Goal: Task Accomplishment & Management: Manage account settings

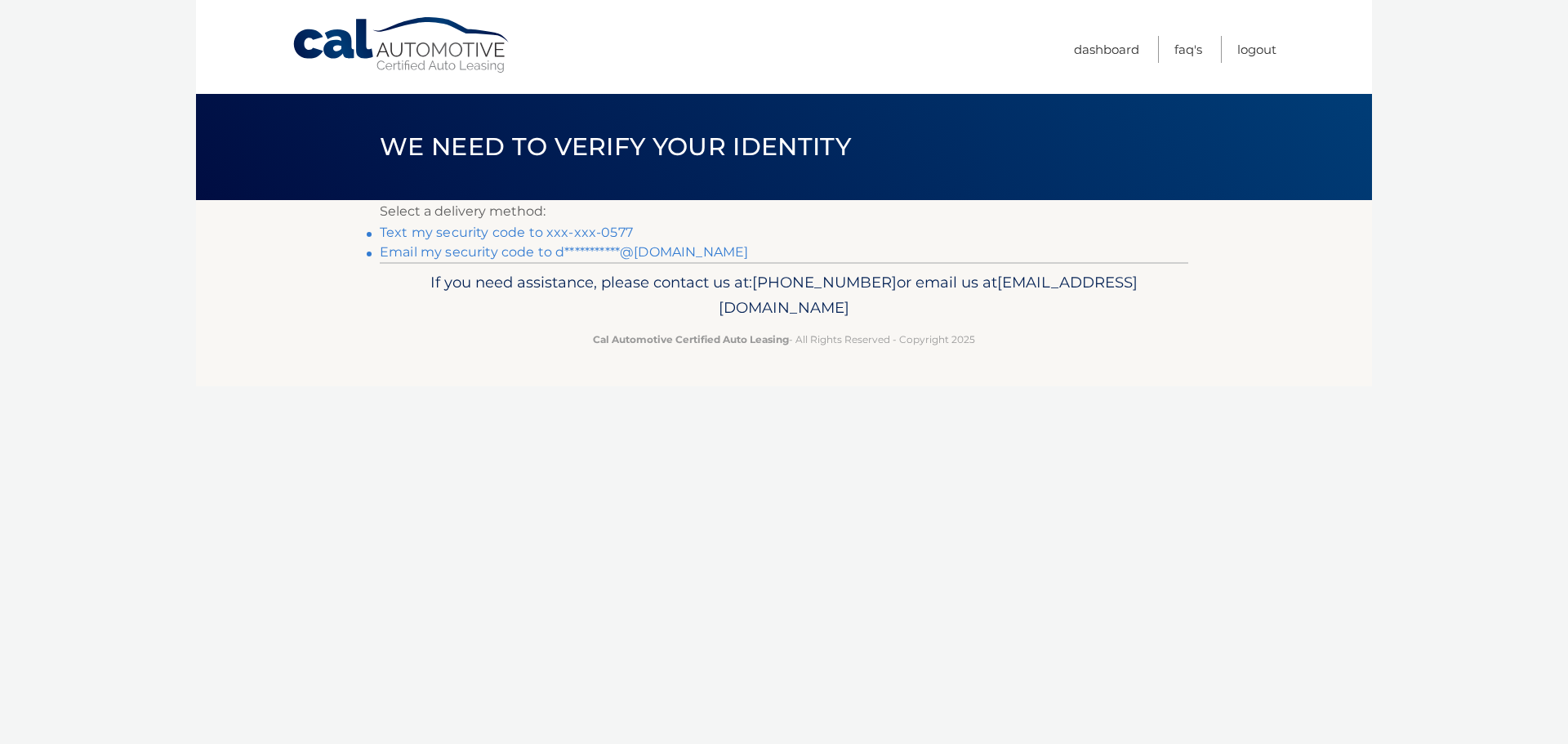
click at [491, 229] on link "Text my security code to xxx-xxx-0577" at bounding box center [506, 232] width 253 height 16
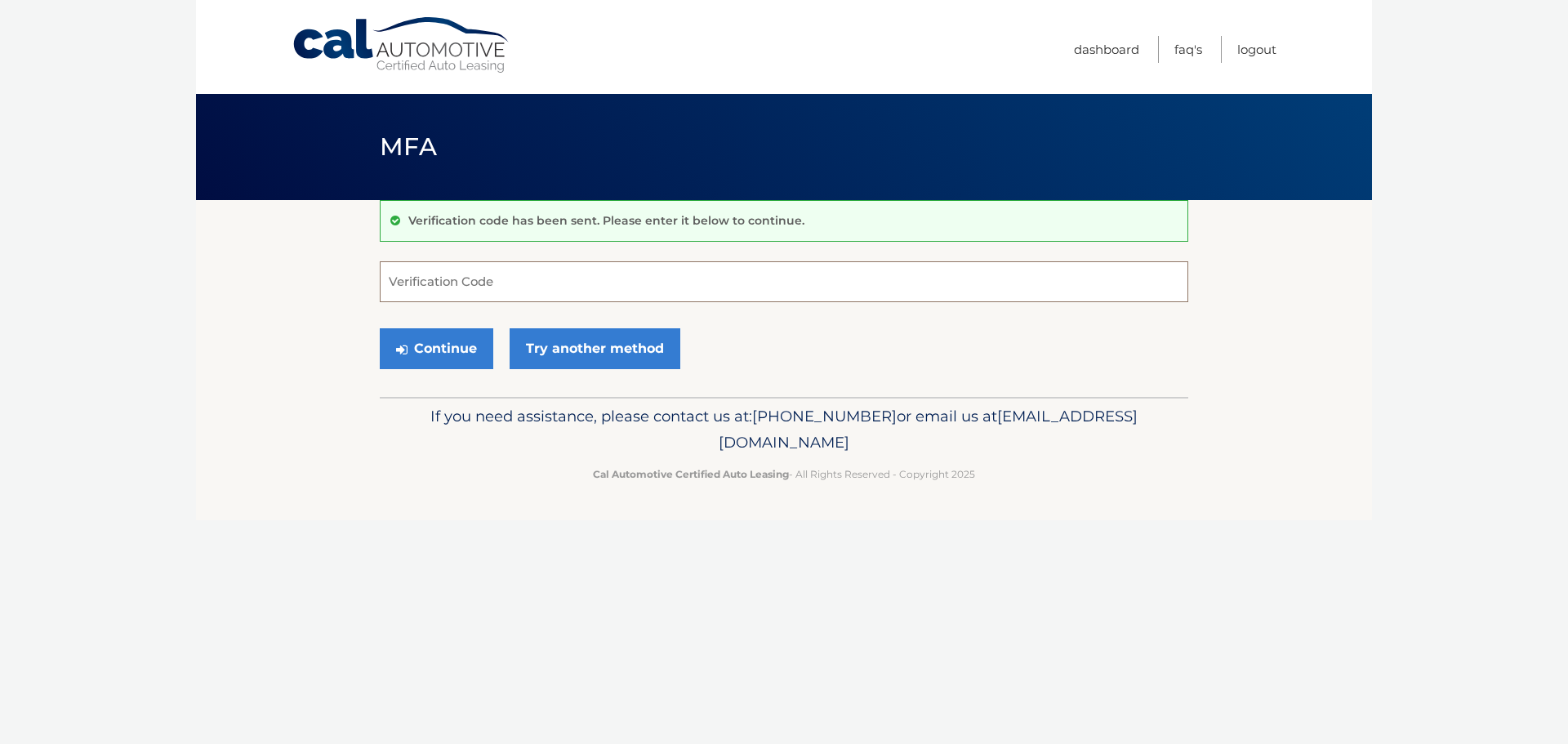
click at [409, 285] on input "Verification Code" at bounding box center [784, 282] width 809 height 41
type input "561568"
click at [439, 355] on button "Continue" at bounding box center [436, 349] width 113 height 41
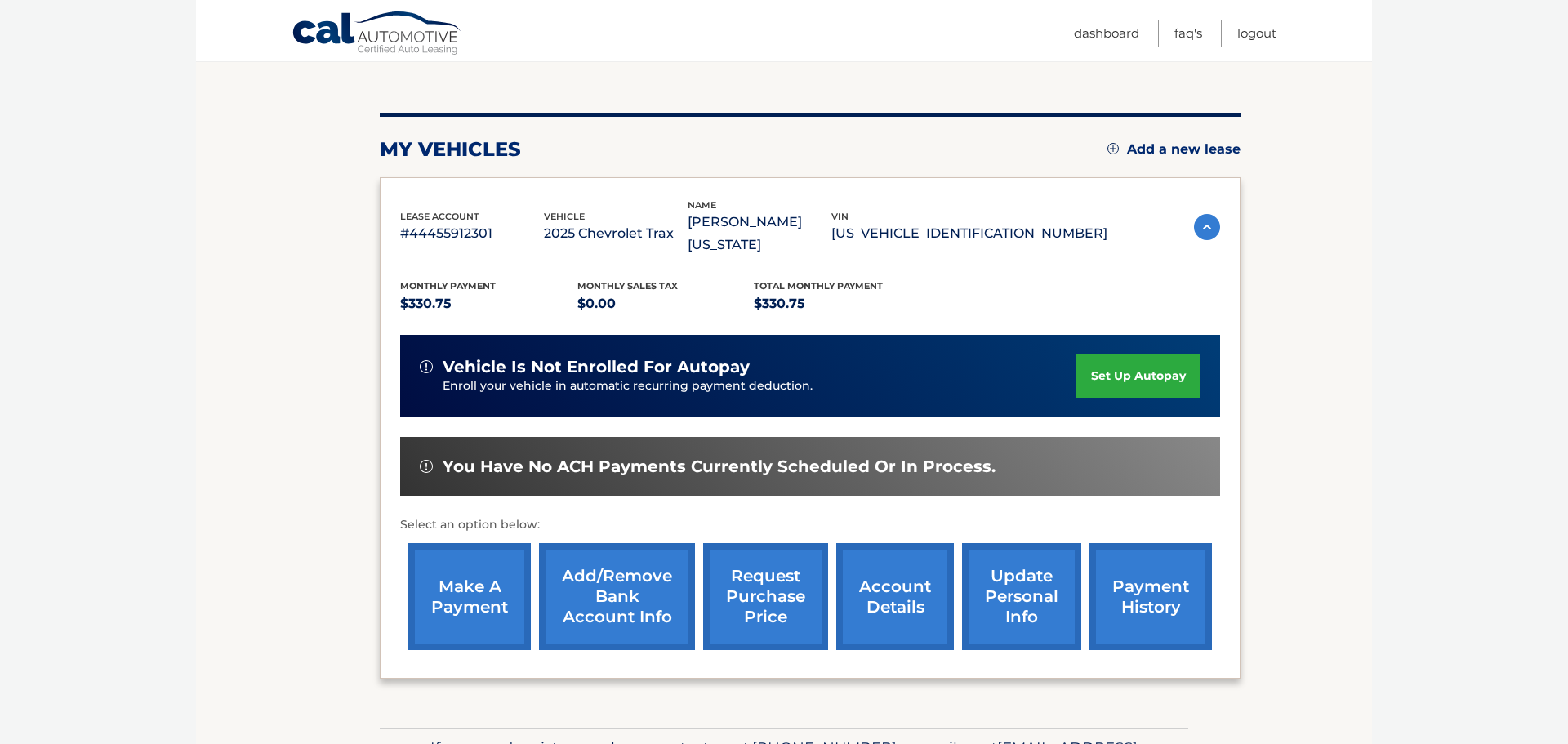
scroll to position [168, 0]
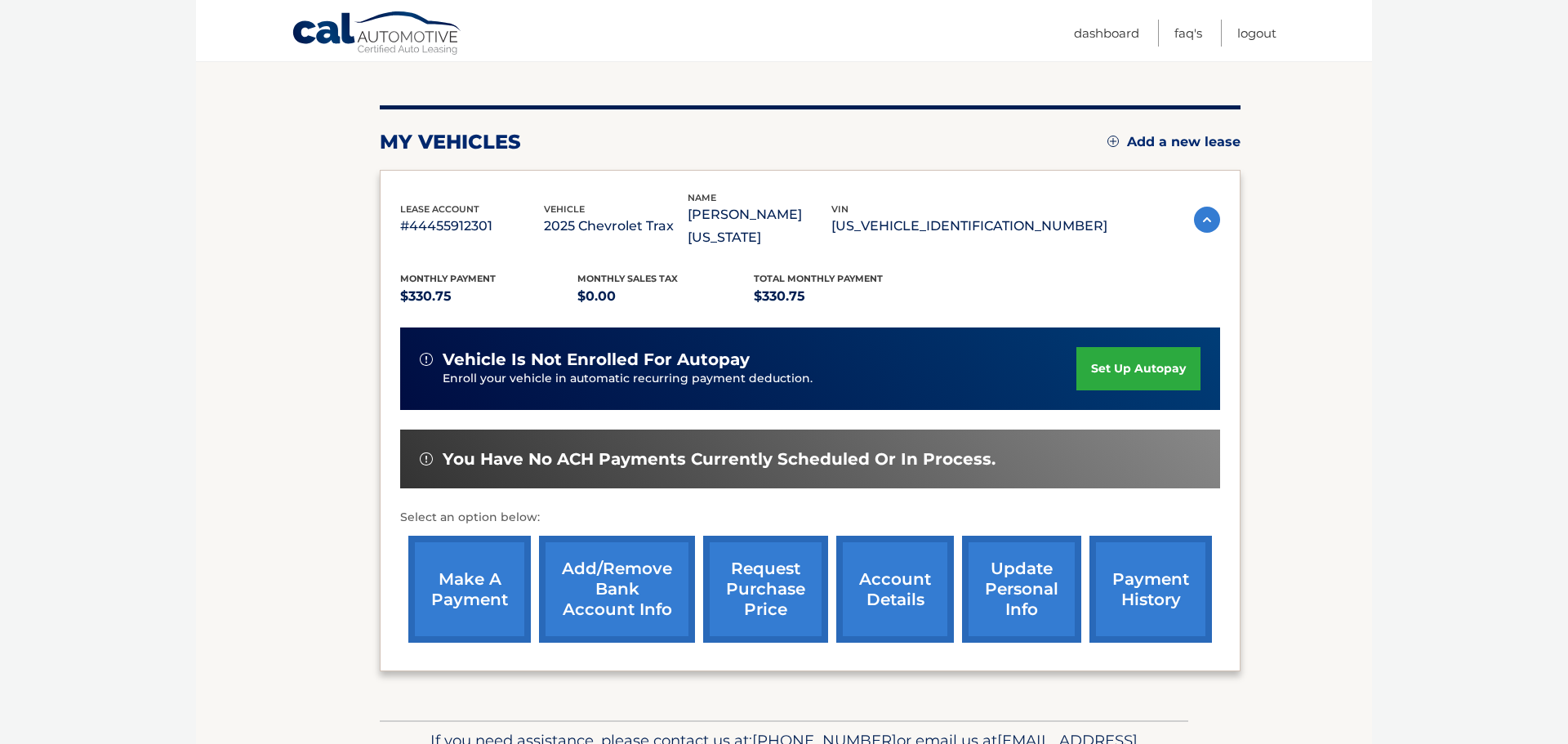
click at [473, 561] on link "make a payment" at bounding box center [469, 589] width 123 height 107
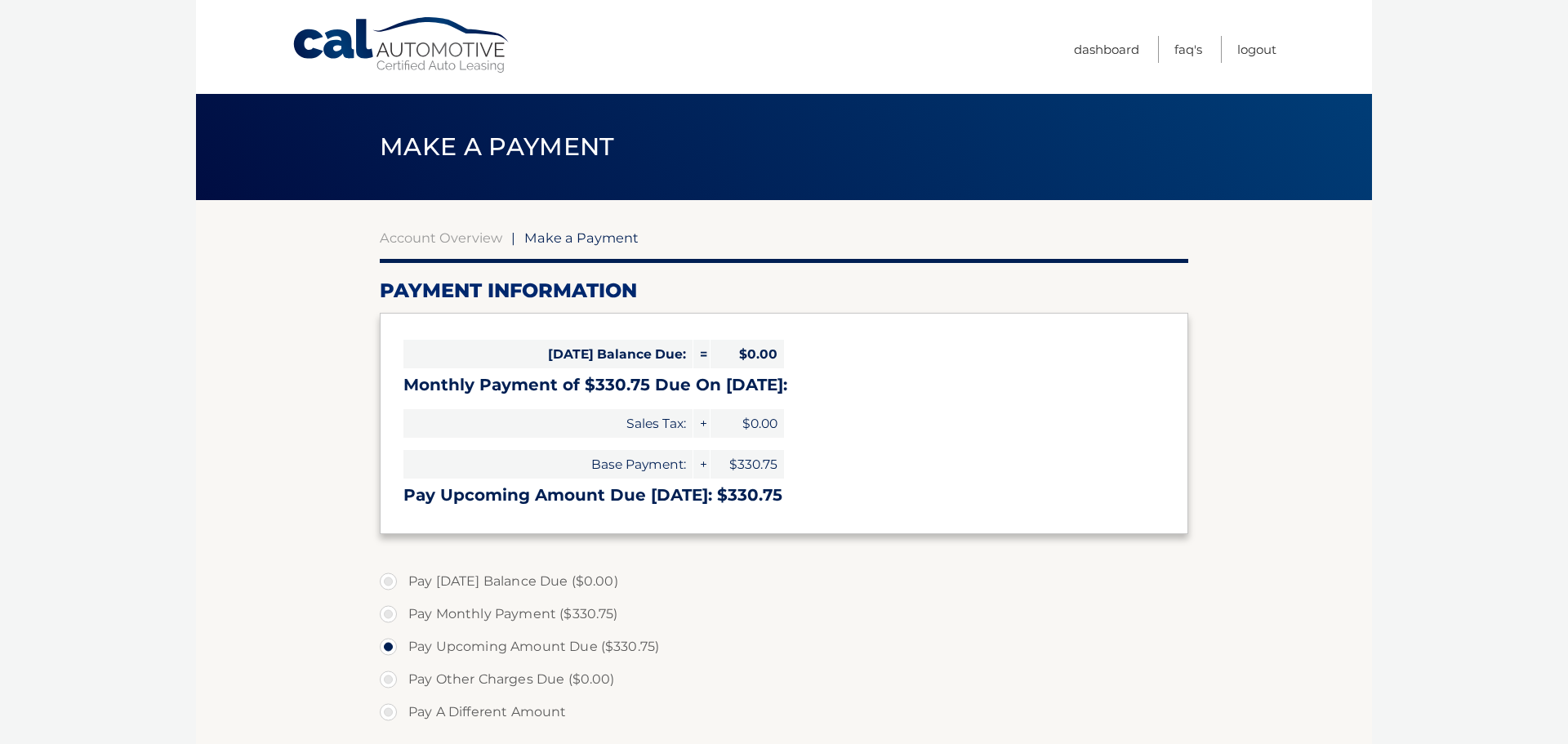
select select "MDc5MzIyMWUtYTJmMi00ZTAxLWI4MGItMGYyZTg1NWY1ZTg2"
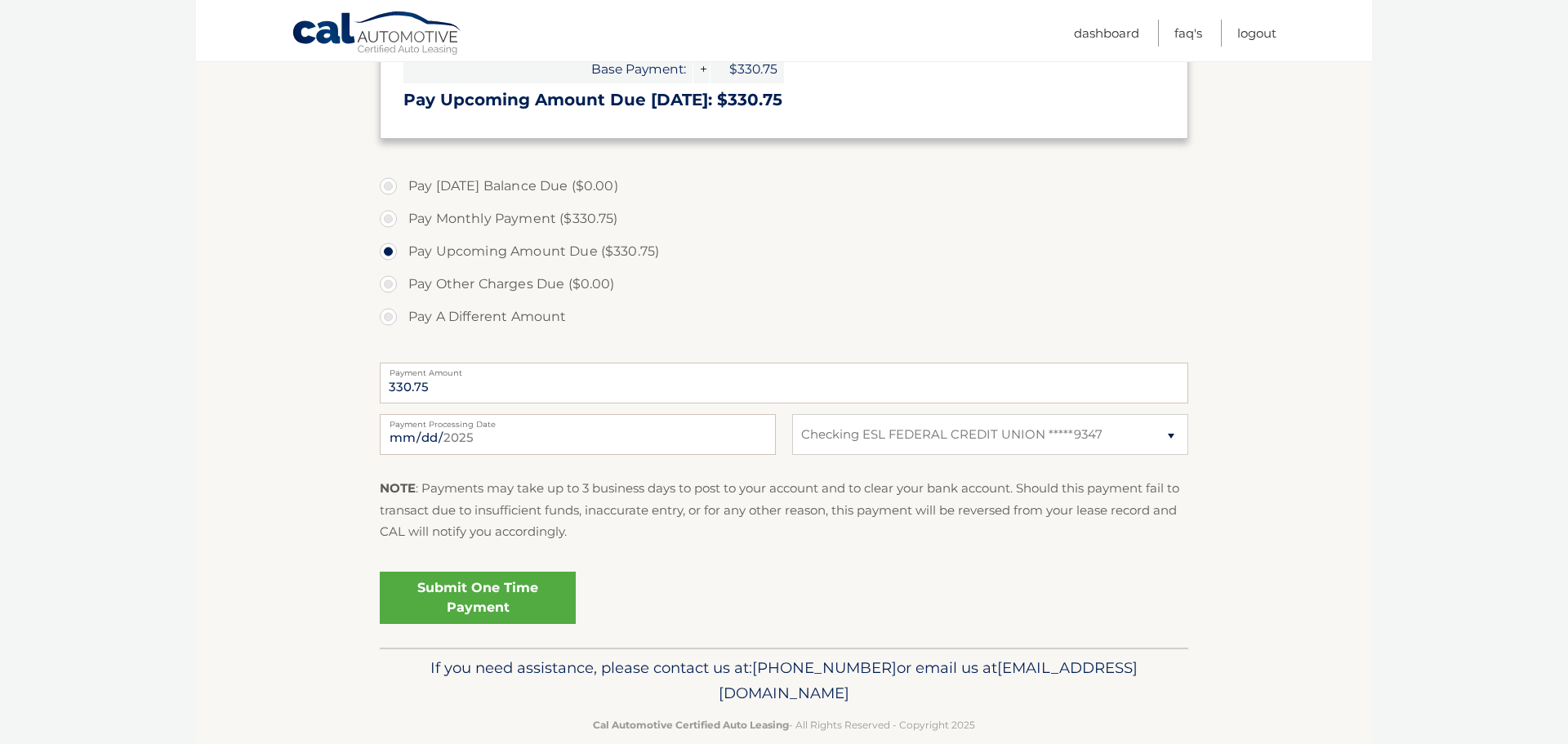
scroll to position [423, 0]
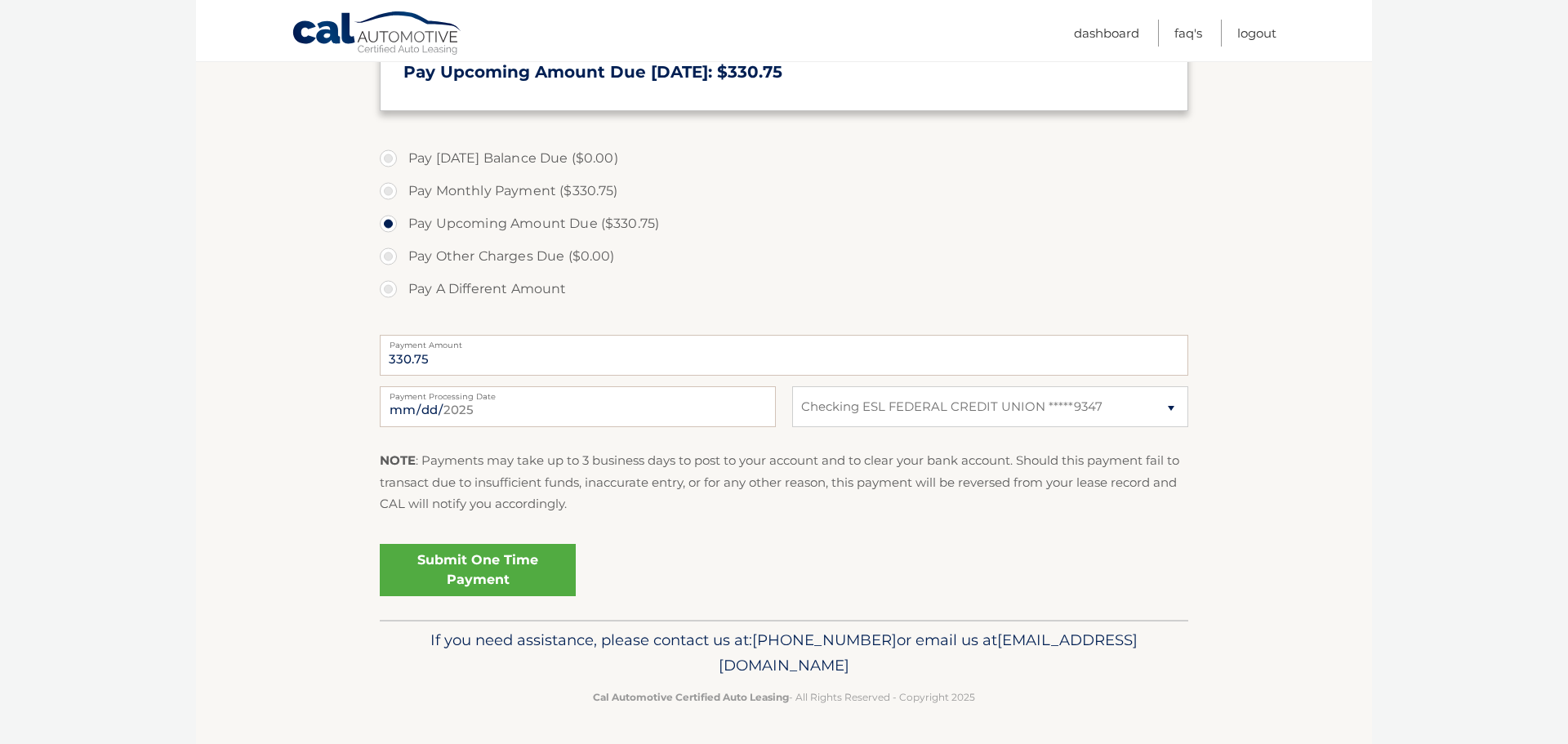
click at [482, 566] on link "Submit One Time Payment" at bounding box center [477, 570] width 196 height 52
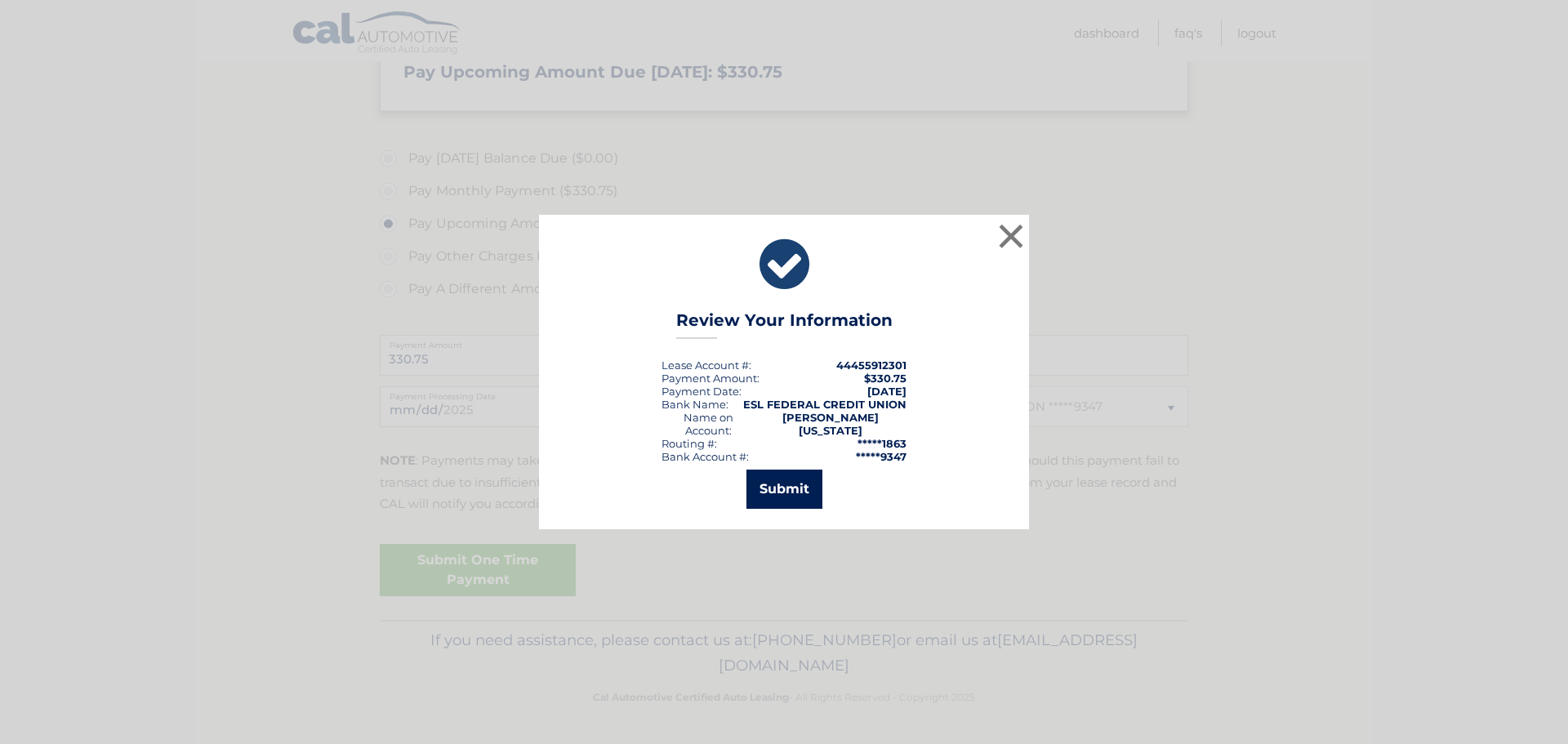
click at [786, 483] on button "Submit" at bounding box center [784, 489] width 76 height 39
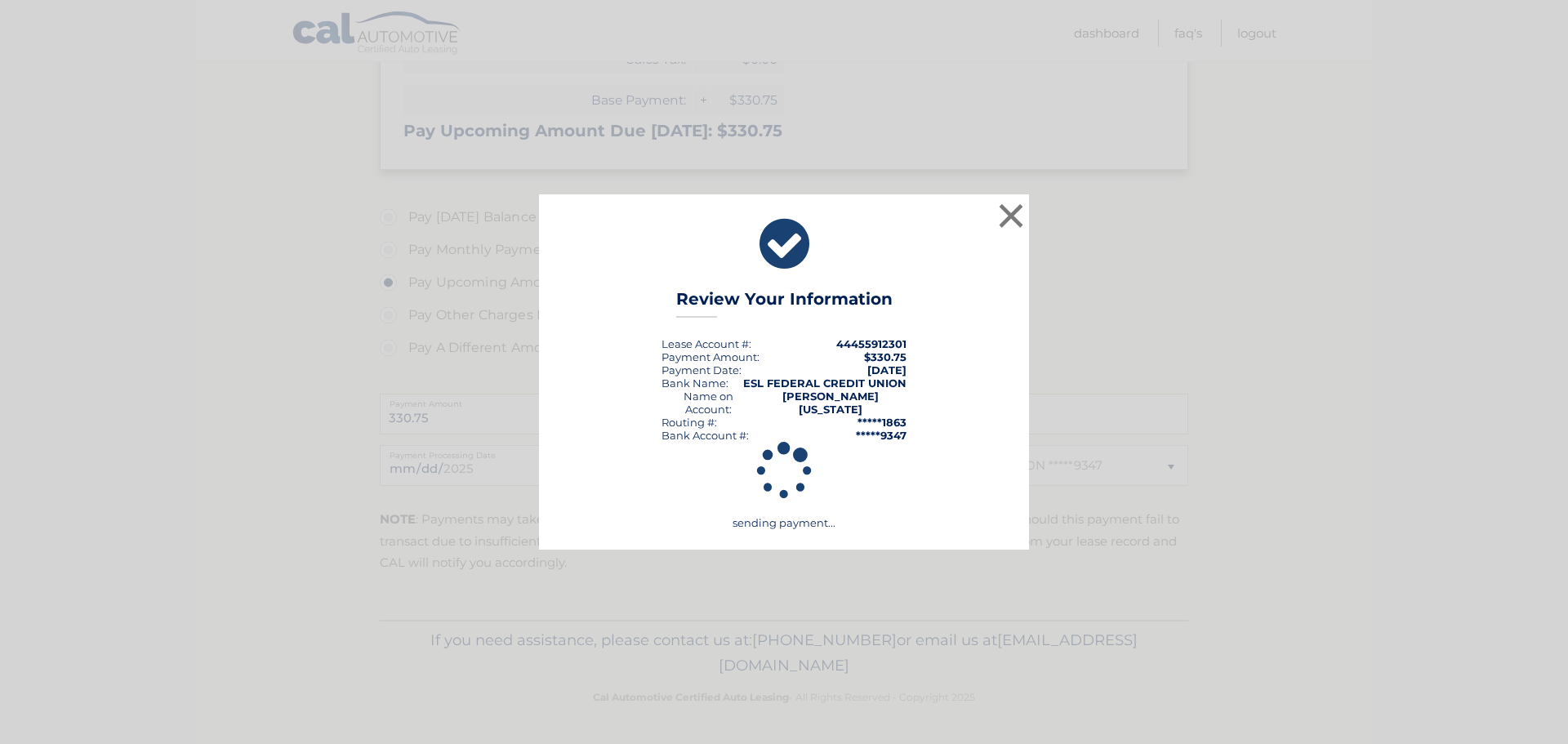
scroll to position [364, 0]
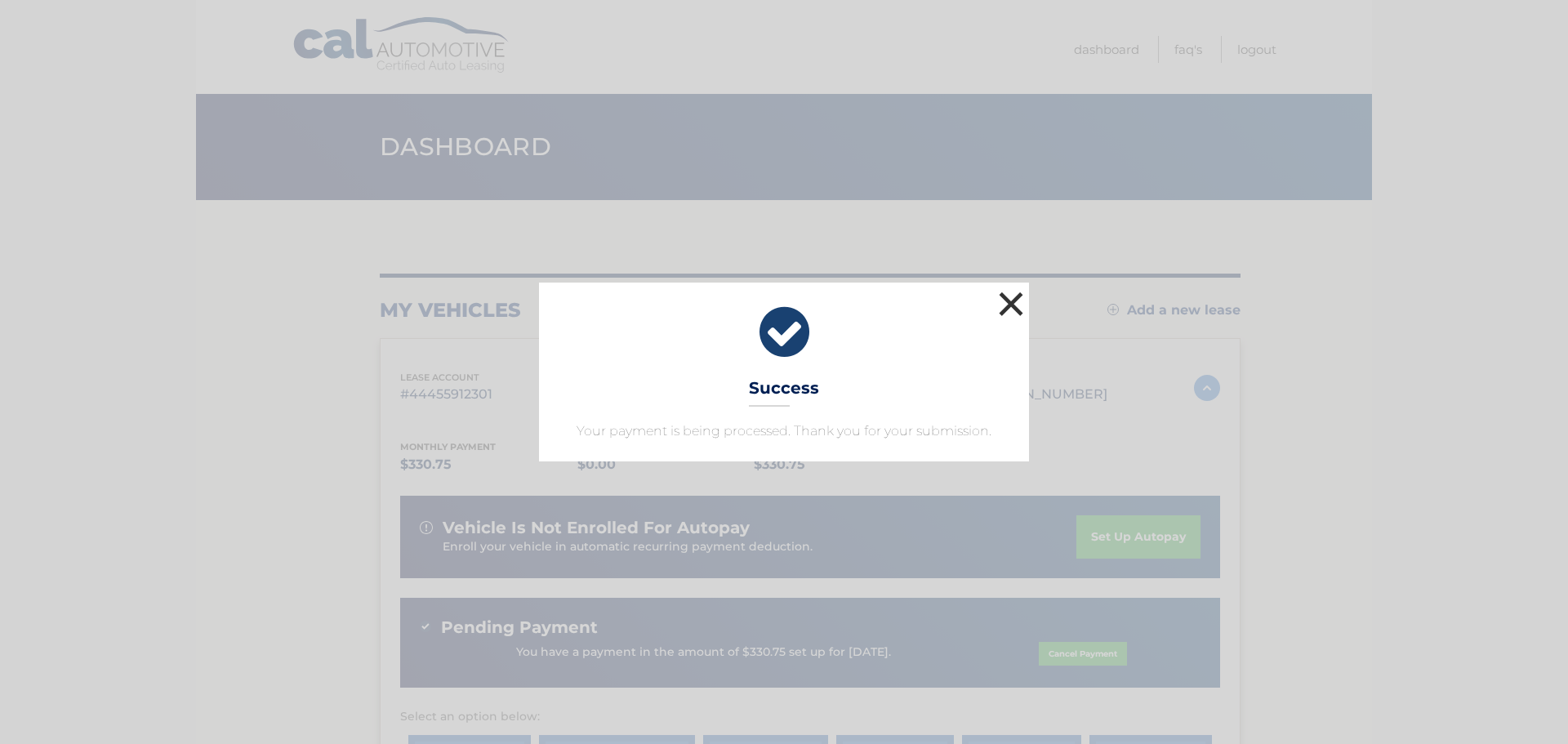
click at [1009, 303] on button "×" at bounding box center [1011, 303] width 33 height 33
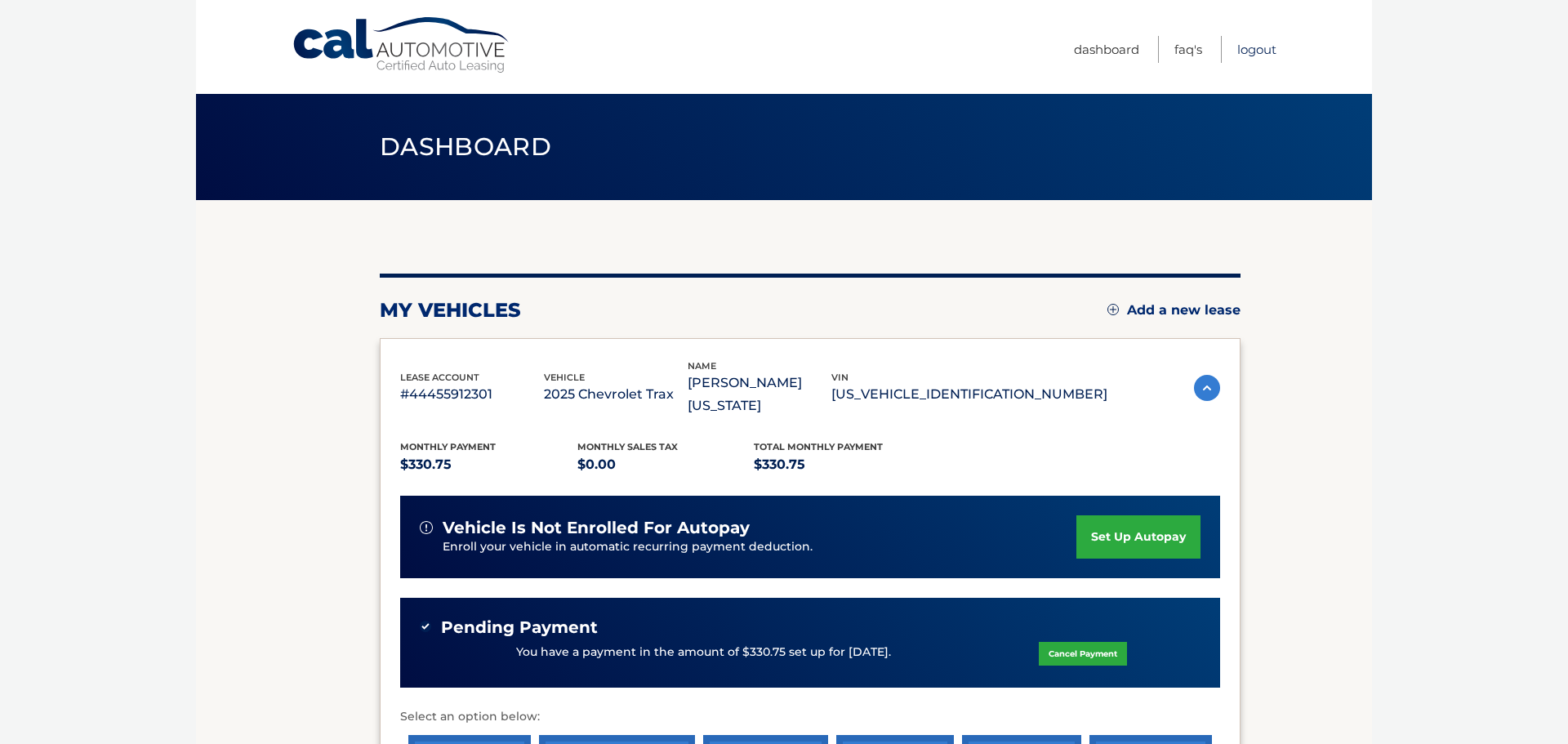
click at [1257, 50] on link "Logout" at bounding box center [1257, 49] width 39 height 27
